Goal: Task Accomplishment & Management: Check status

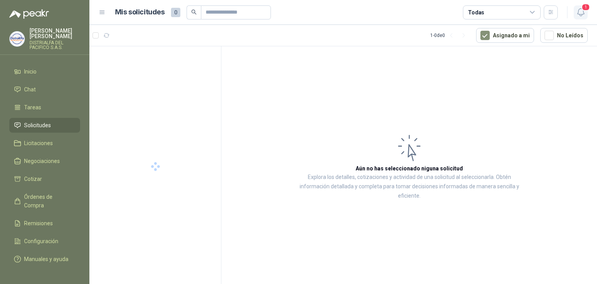
click at [581, 15] on icon "button" at bounding box center [581, 12] width 10 height 10
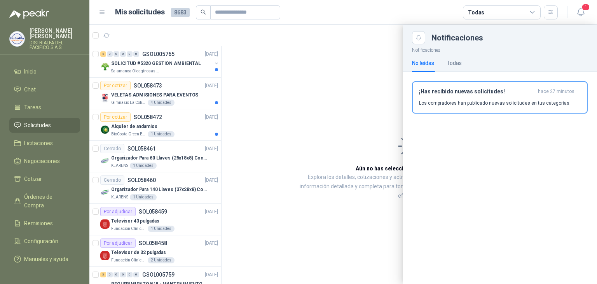
click at [182, 125] on div at bounding box center [342, 154] width 507 height 259
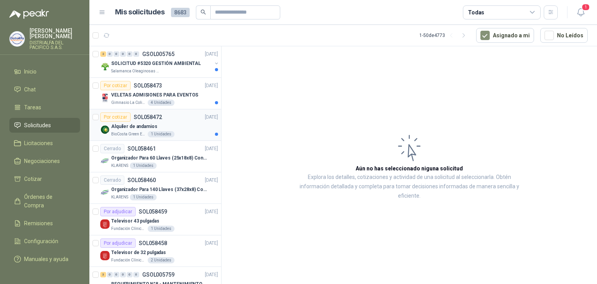
click at [160, 123] on div "Alquiler de andamios" at bounding box center [164, 126] width 107 height 9
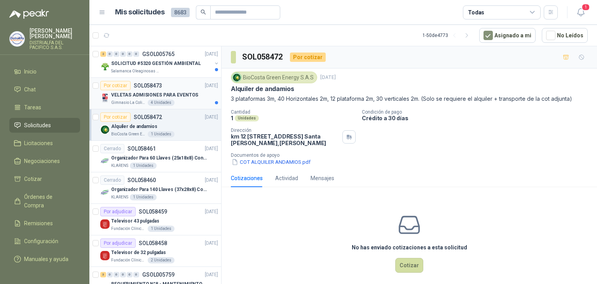
click at [185, 92] on p "VELETAS ADMISIONES PARA EVENTOS" at bounding box center [154, 94] width 87 height 7
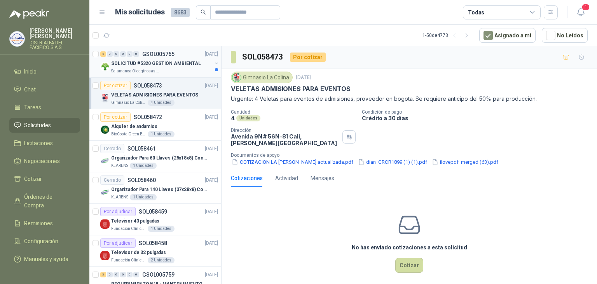
click at [193, 64] on p "SOLICITUD #5320 GESTIÓN AMBIENTAL" at bounding box center [156, 63] width 90 height 7
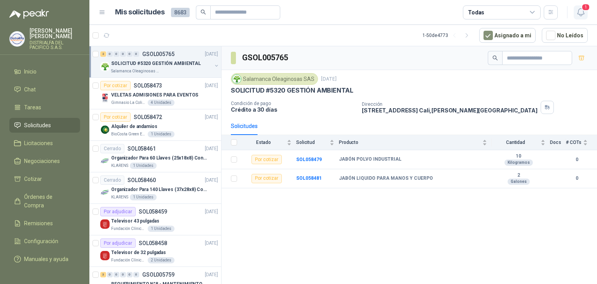
drag, startPoint x: 573, startPoint y: 17, endPoint x: 581, endPoint y: 10, distance: 10.7
click at [573, 17] on div "1" at bounding box center [580, 12] width 14 height 14
click at [582, 9] on span "1" at bounding box center [585, 6] width 9 height 7
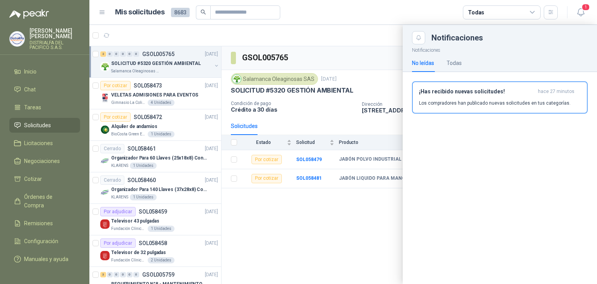
click at [504, 77] on div "¡Has recibido nuevas solicitudes! hace 27 minutos Los compradores han publicado…" at bounding box center [499, 100] width 194 height 57
click at [496, 88] on h3 "¡Has recibido nuevas solicitudes!" at bounding box center [477, 91] width 116 height 7
